Goal: Transaction & Acquisition: Purchase product/service

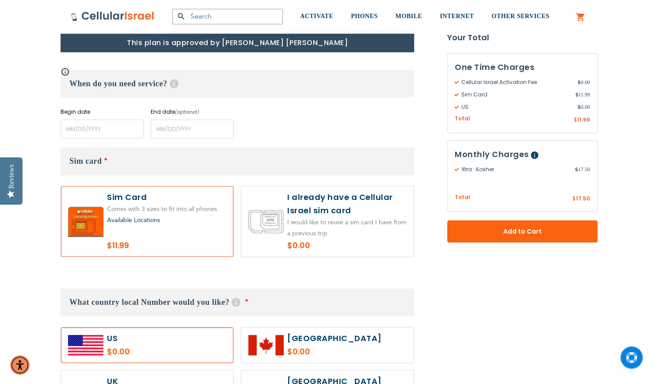
scroll to position [369, 0]
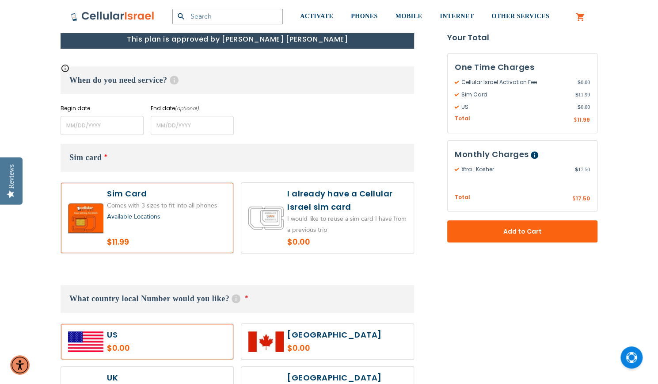
click at [353, 206] on label at bounding box center [327, 218] width 172 height 70
radio input "true"
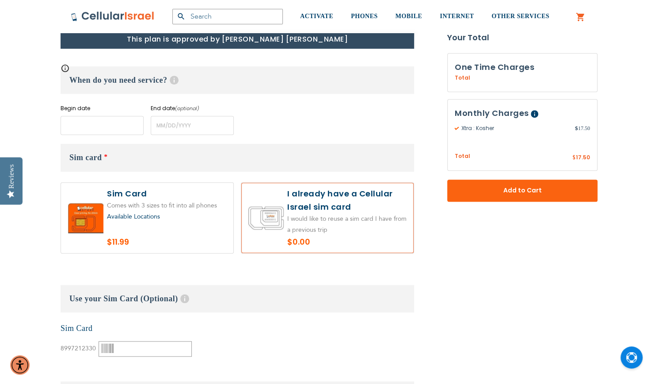
click at [81, 123] on input "name" at bounding box center [102, 125] width 83 height 19
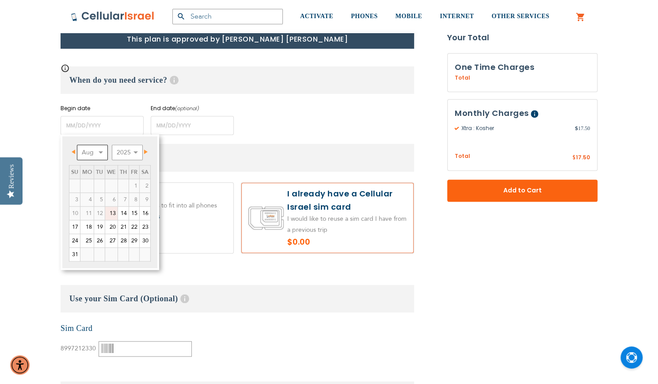
click at [96, 155] on select "Aug Sep Oct Nov Dec" at bounding box center [92, 152] width 31 height 15
click at [114, 186] on link "3" at bounding box center [111, 185] width 12 height 13
type input "[DATE]"
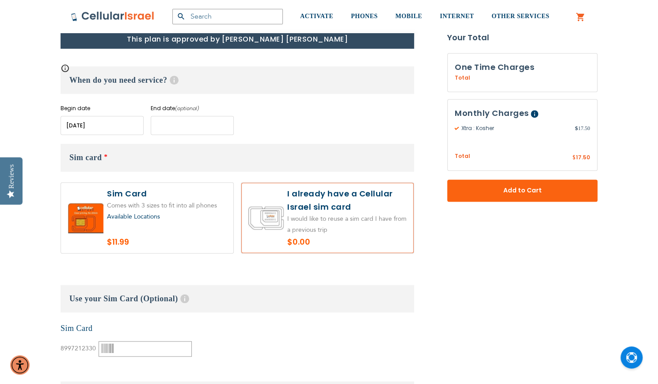
click at [175, 120] on input "name" at bounding box center [192, 125] width 83 height 19
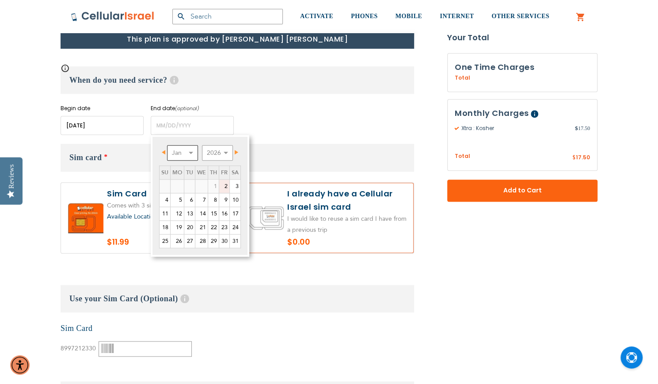
click at [190, 151] on select "Jan Feb Mar Apr May Jun [DATE] Aug Sep Oct Nov Dec" at bounding box center [182, 152] width 31 height 15
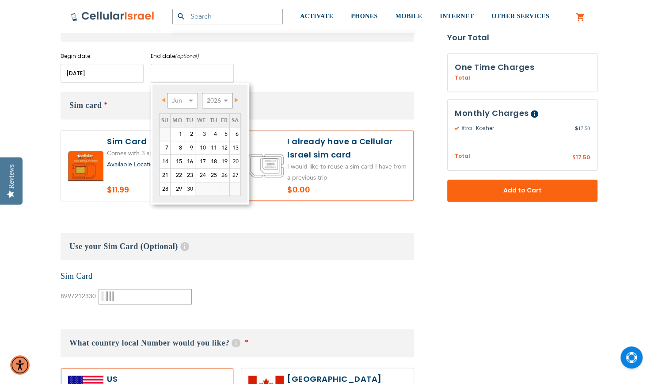
scroll to position [420, 0]
click at [202, 148] on link "10" at bounding box center [201, 148] width 12 height 13
type input "[DATE]"
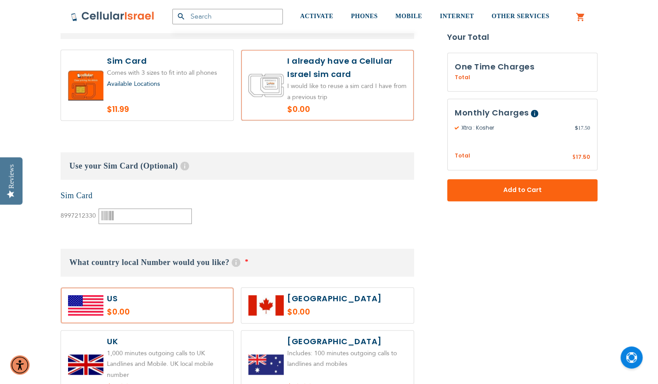
scroll to position [501, 0]
click at [131, 206] on div "8997212330" at bounding box center [126, 213] width 131 height 22
click at [127, 215] on input "text" at bounding box center [145, 215] width 93 height 15
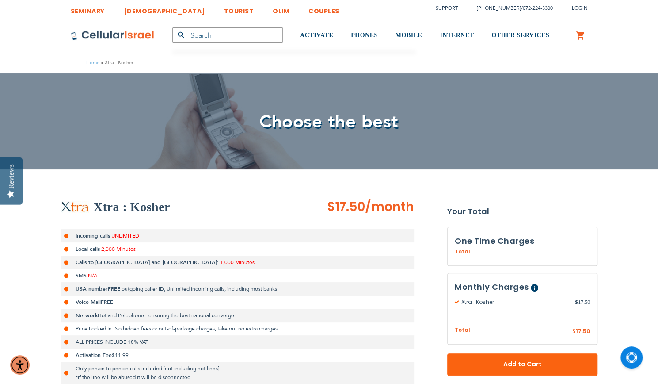
scroll to position [0, 0]
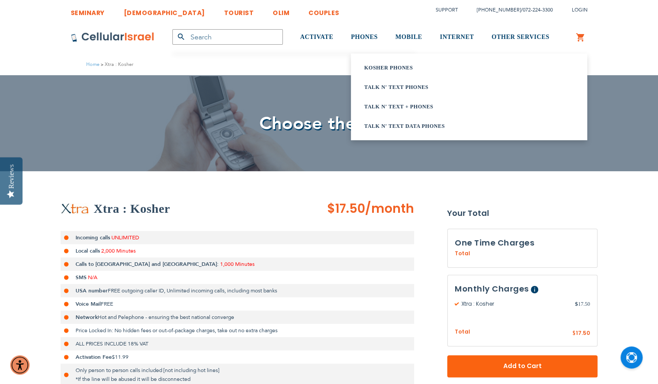
click at [384, 68] on link "Kosher Phones" at bounding box center [458, 67] width 188 height 9
